Goal: Information Seeking & Learning: Learn about a topic

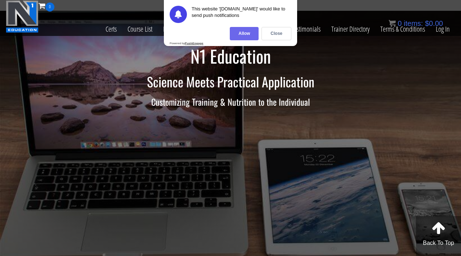
click at [239, 34] on div "Allow" at bounding box center [244, 33] width 29 height 13
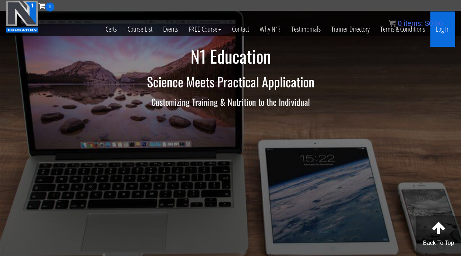
click at [435, 30] on link "Log In" at bounding box center [442, 29] width 25 height 35
click at [450, 33] on link "Log In" at bounding box center [442, 29] width 25 height 35
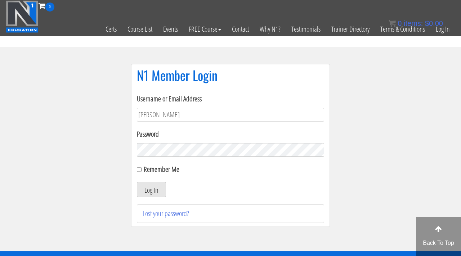
type input "Sarahjh021504@gmail.com"
click at [137, 182] on button "Log In" at bounding box center [151, 189] width 29 height 15
click at [142, 191] on button "Log In" at bounding box center [151, 189] width 29 height 15
click at [143, 193] on button "Log In" at bounding box center [151, 189] width 29 height 15
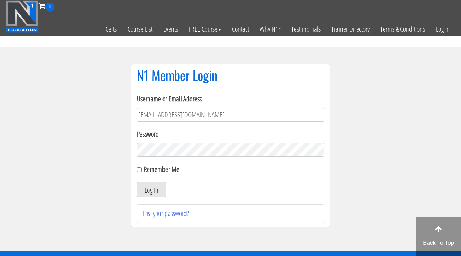
click at [137, 182] on button "Log In" at bounding box center [151, 189] width 29 height 15
click at [151, 191] on button "Log In" at bounding box center [151, 189] width 29 height 15
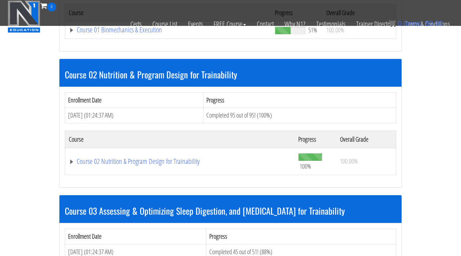
scroll to position [304, 0]
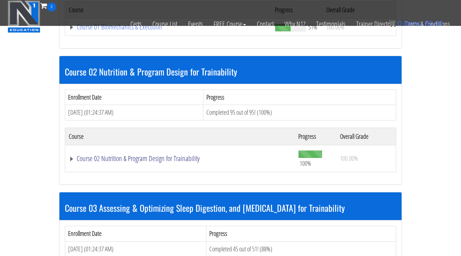
click at [176, 160] on link "Course 02 Nutrition & Program Design for Trainability" at bounding box center [180, 158] width 222 height 7
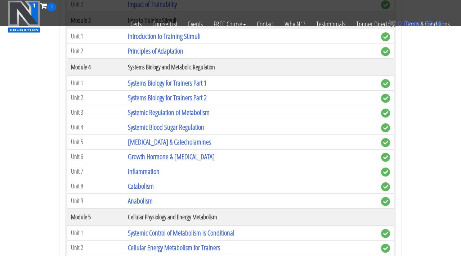
scroll to position [563, 0]
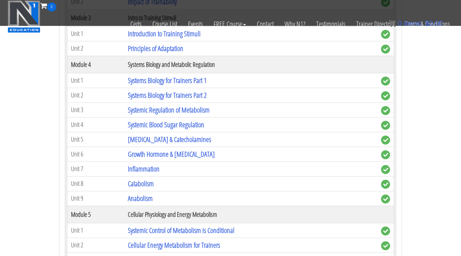
click at [227, 155] on td "Growth Hormone & [MEDICAL_DATA]" at bounding box center [250, 154] width 253 height 15
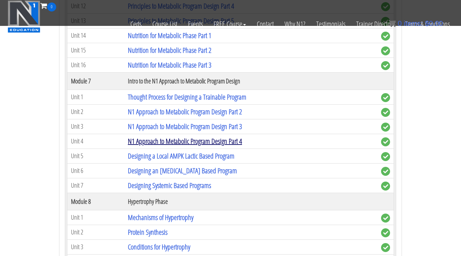
scroll to position [1059, 0]
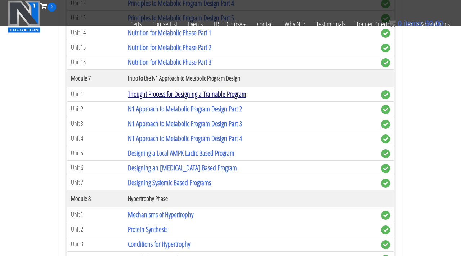
click at [211, 95] on link "Thought Process for Designing a Trainable Program" at bounding box center [187, 94] width 119 height 10
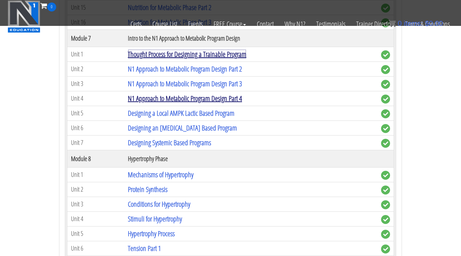
scroll to position [1108, 0]
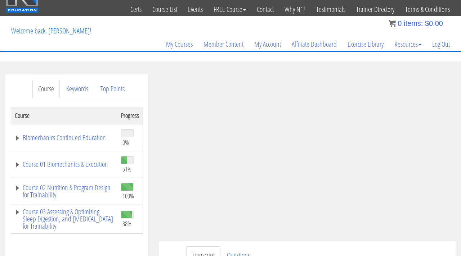
scroll to position [22, 0]
